Goal: Information Seeking & Learning: Find specific fact

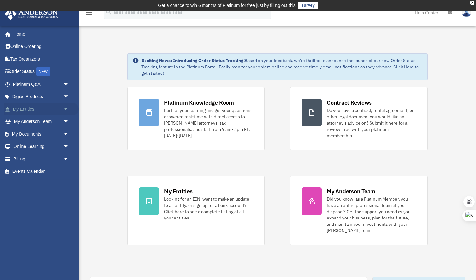
click at [44, 107] on link "My Entities arrow_drop_down" at bounding box center [41, 109] width 74 height 13
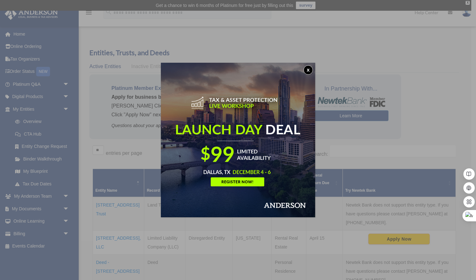
click at [308, 67] on button "x" at bounding box center [308, 69] width 9 height 9
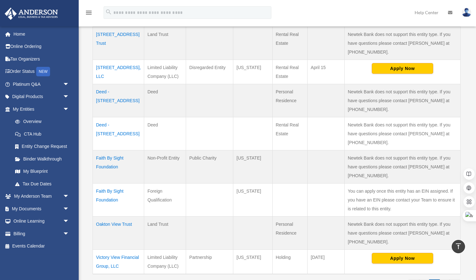
scroll to position [172, 0]
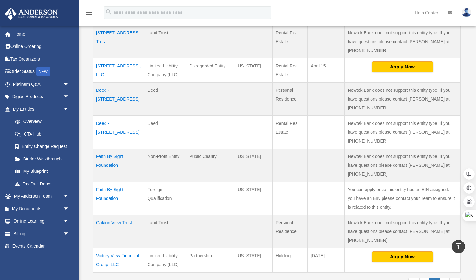
click at [101, 248] on td "Victory View Financial Group, LLC" at bounding box center [118, 260] width 51 height 25
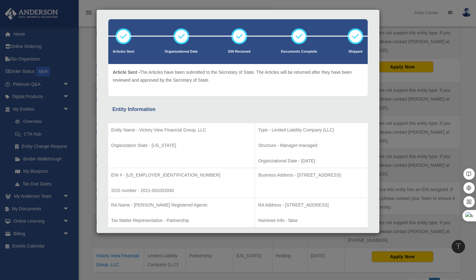
scroll to position [45, 0]
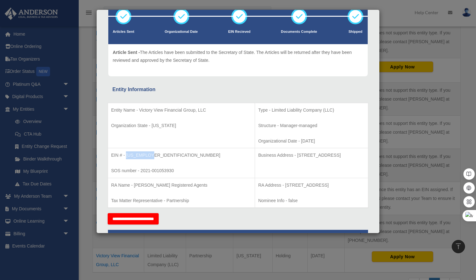
drag, startPoint x: 150, startPoint y: 153, endPoint x: 126, endPoint y: 153, distance: 23.3
click at [126, 153] on p "EIN # - 87-3634183" at bounding box center [181, 155] width 141 height 8
copy p "87-3634183"
drag, startPoint x: 261, startPoint y: 154, endPoint x: 311, endPoint y: 157, distance: 49.6
click at [311, 157] on p "Business Address - 1718 Capitol Ave., Cheyenne, Wy 82001" at bounding box center [311, 155] width 107 height 8
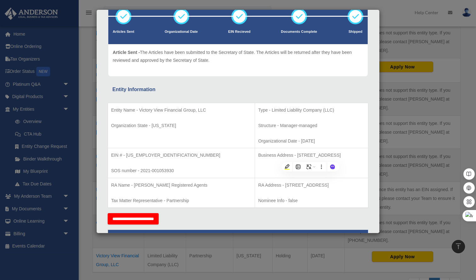
click at [339, 157] on p "Business Address - 1718 Capitol Ave., Cheyenne, Wy 82001" at bounding box center [311, 155] width 107 height 8
drag, startPoint x: 339, startPoint y: 155, endPoint x: 262, endPoint y: 156, distance: 77.5
click at [258, 155] on p "Business Address - 1718 Capitol Ave., Cheyenne, Wy 82001" at bounding box center [311, 155] width 107 height 8
copy p "1718 Capitol Ave., Cheyenne, Wy 82001"
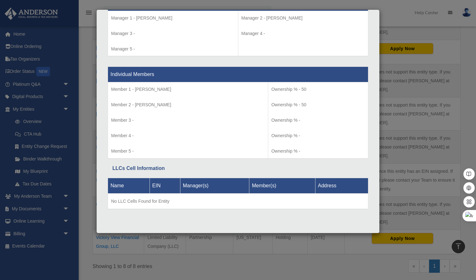
scroll to position [206, 0]
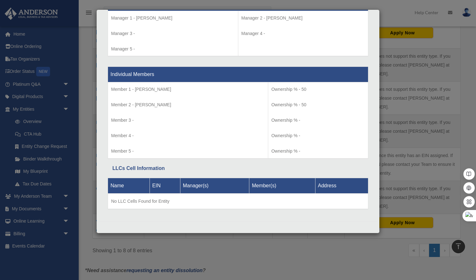
click at [333, 251] on div "Details × Articles Sent Organizational Date" at bounding box center [238, 140] width 476 height 280
